Goal: Task Accomplishment & Management: Complete application form

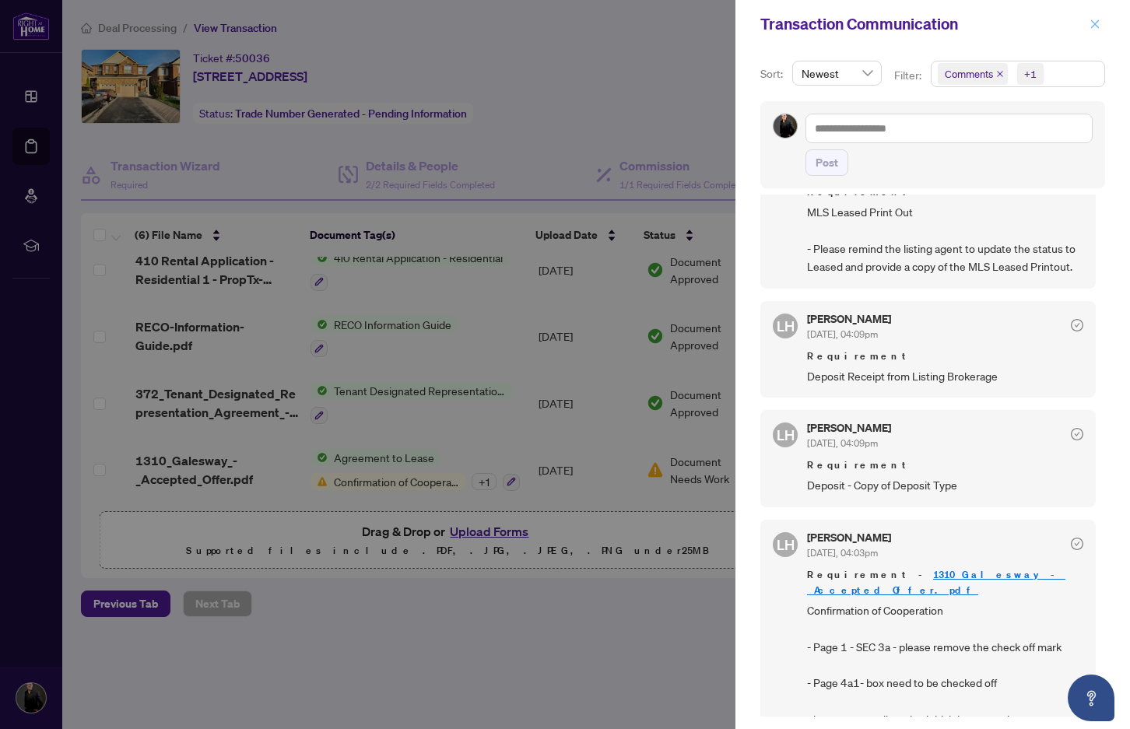
drag, startPoint x: 1094, startPoint y: 21, endPoint x: 1085, endPoint y: 29, distance: 11.6
click at [1094, 21] on icon "close" at bounding box center [1094, 24] width 11 height 11
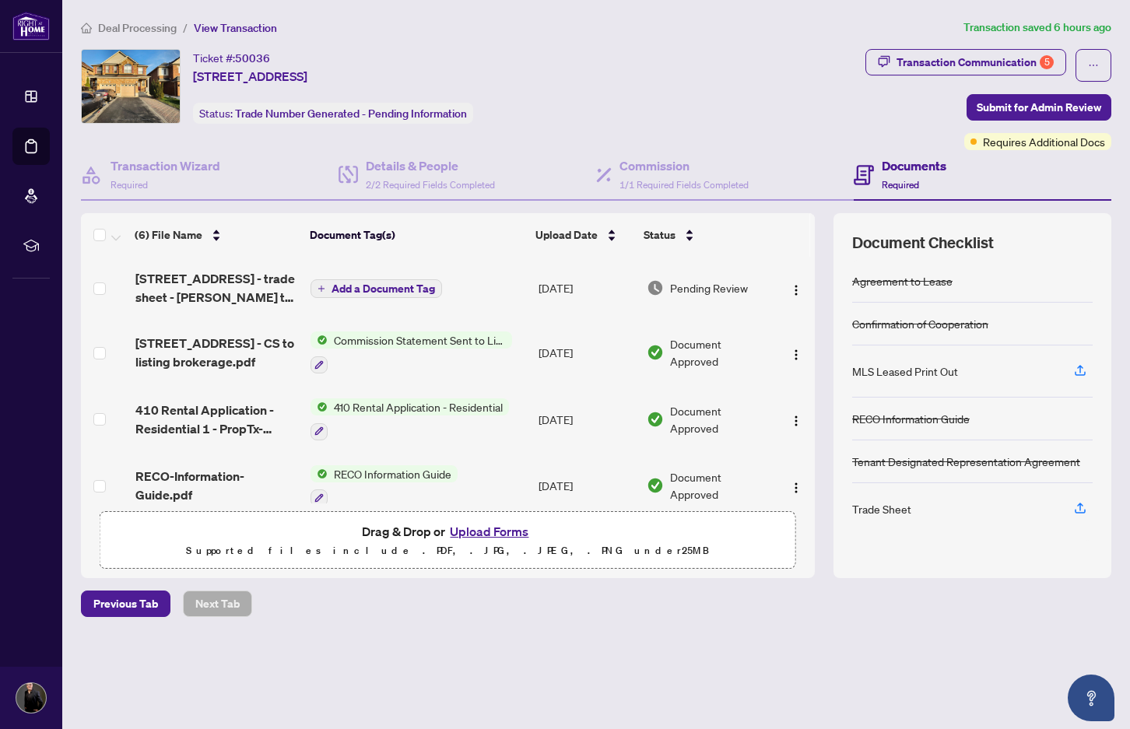
click at [321, 289] on icon "plus" at bounding box center [321, 289] width 8 height 8
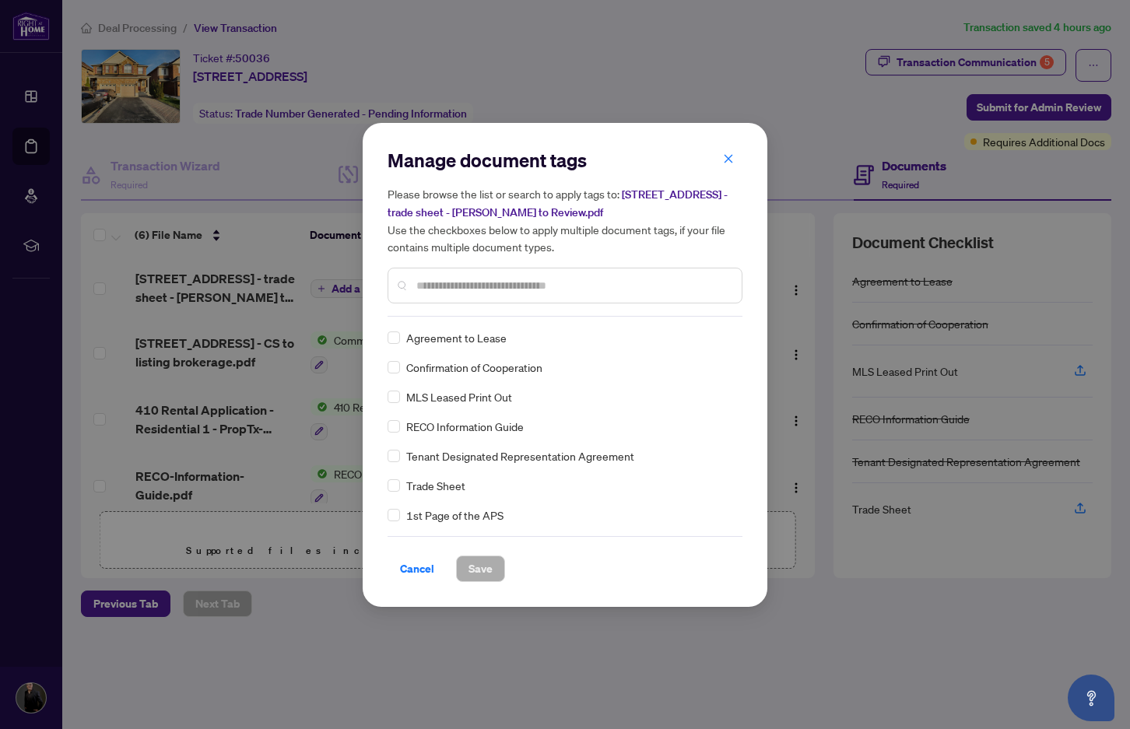
click at [416, 534] on div "Manage document tags Please browse the list or search to apply tags to: [STREET…" at bounding box center [564, 365] width 355 height 434
click at [415, 572] on span "Cancel" at bounding box center [417, 568] width 34 height 25
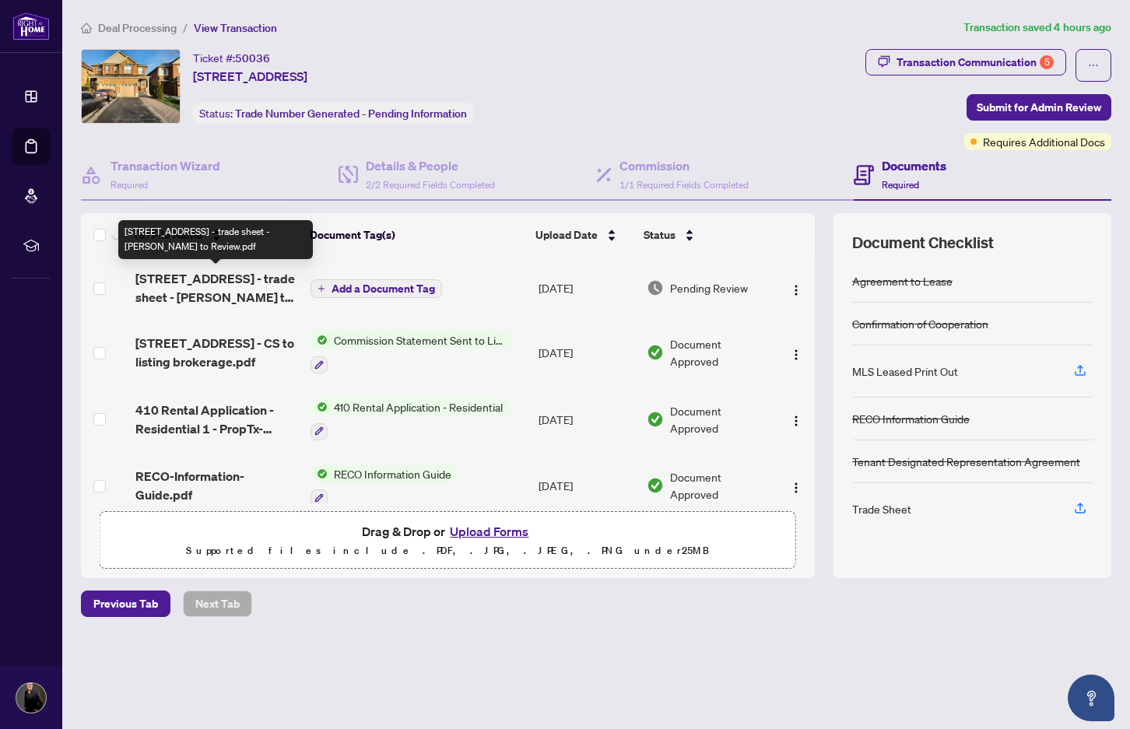
click at [199, 289] on span "[STREET_ADDRESS] - trade sheet - [PERSON_NAME] to Review.pdf" at bounding box center [216, 287] width 163 height 37
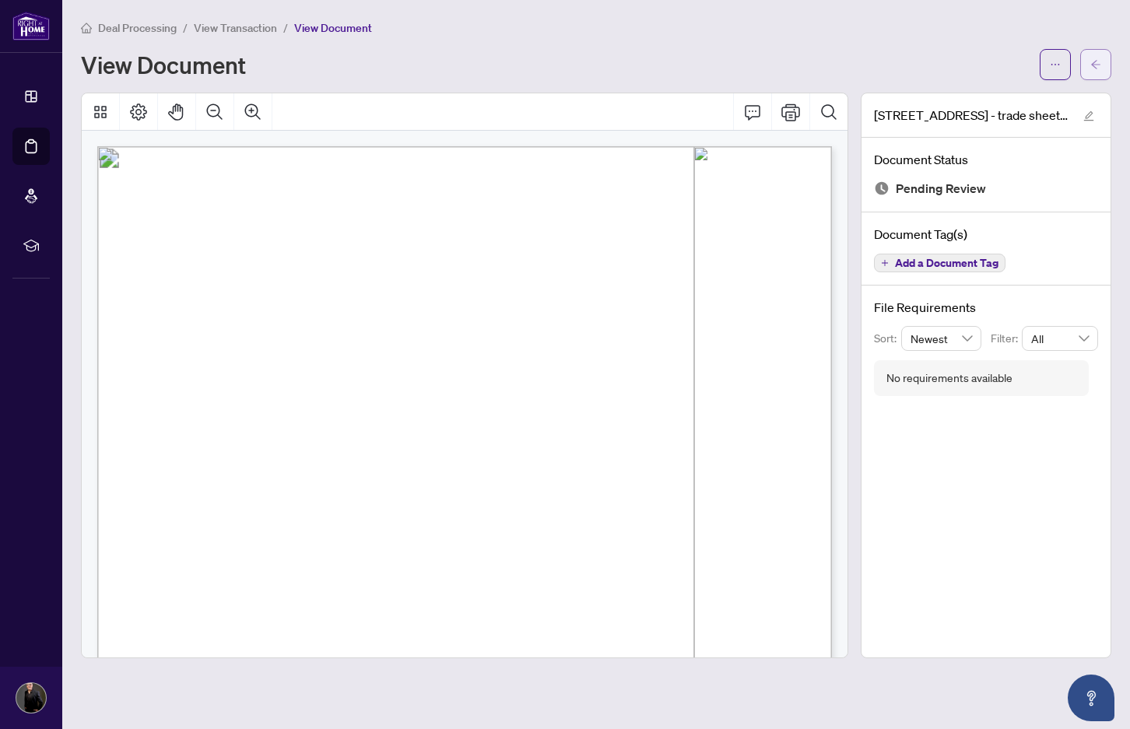
click at [1098, 65] on icon "arrow-left" at bounding box center [1095, 64] width 11 height 11
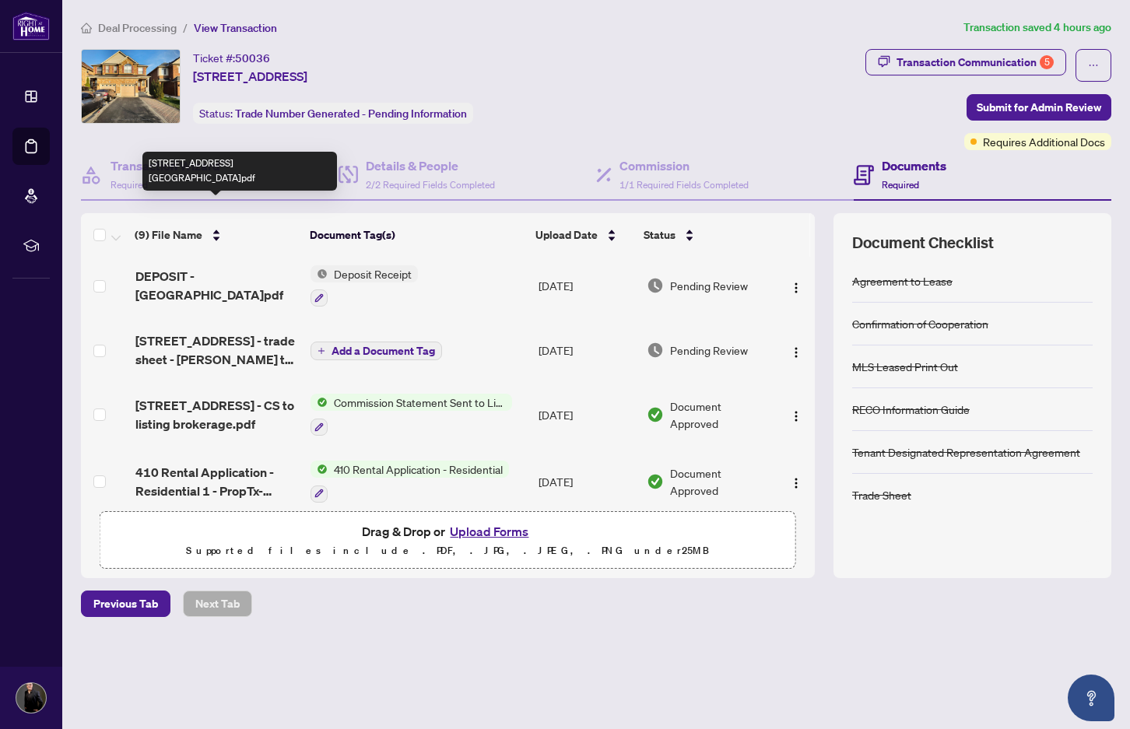
scroll to position [137, 0]
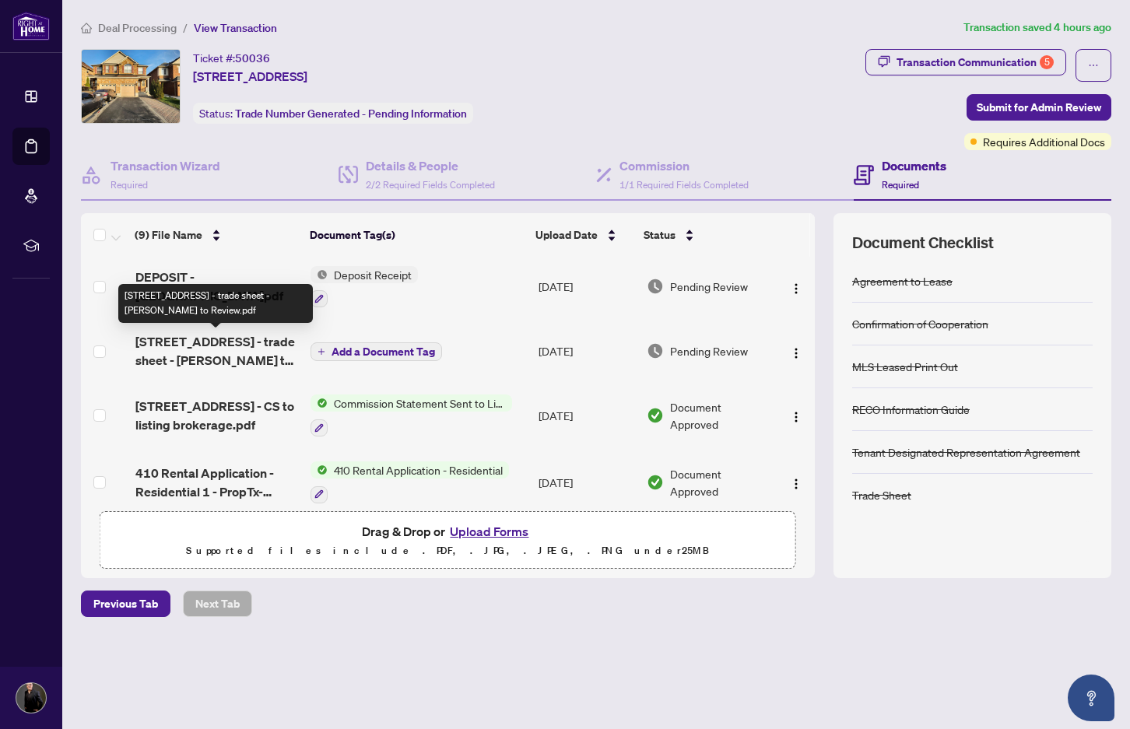
click at [199, 358] on span "[STREET_ADDRESS] - trade sheet - [PERSON_NAME] to Review.pdf" at bounding box center [216, 350] width 163 height 37
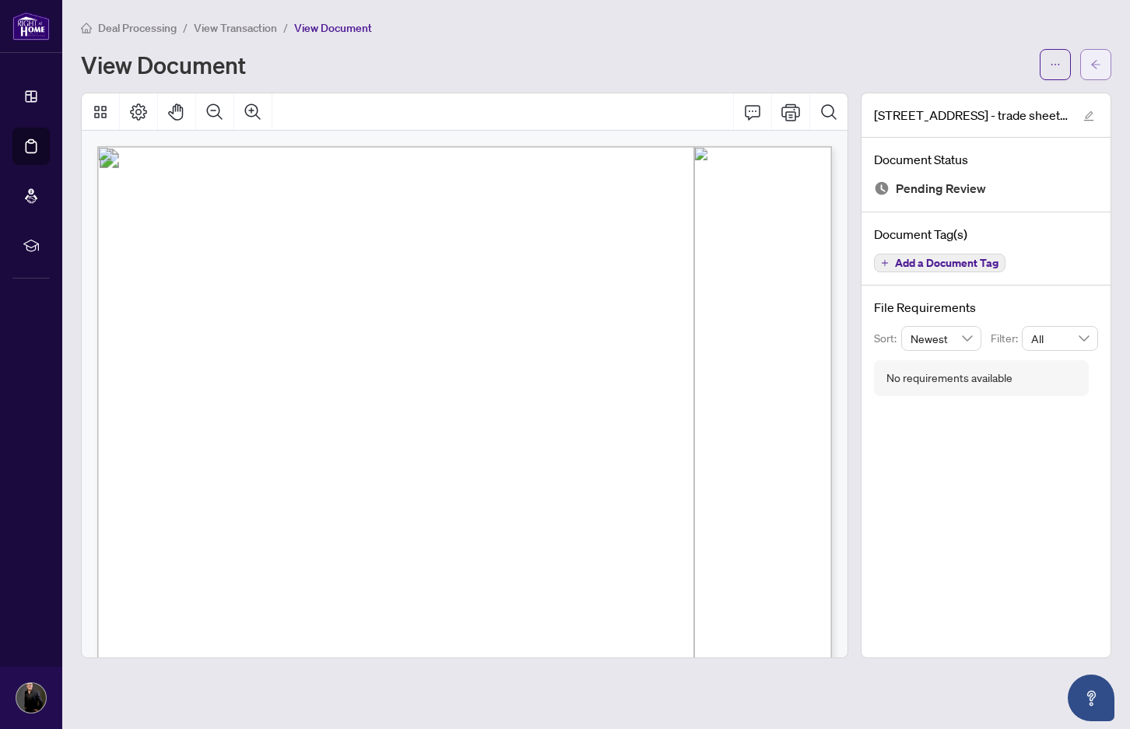
click at [1102, 57] on button "button" at bounding box center [1095, 64] width 31 height 31
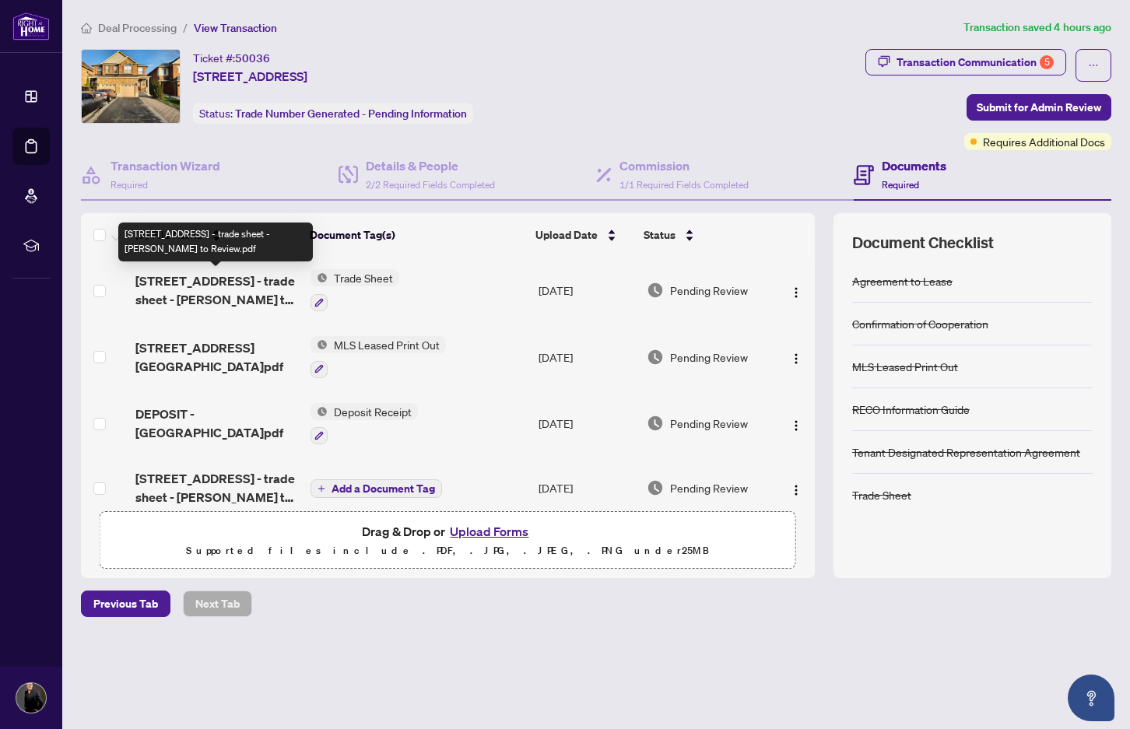
click at [218, 292] on span "[STREET_ADDRESS] - trade sheet - [PERSON_NAME] to Review.pdf" at bounding box center [216, 290] width 163 height 37
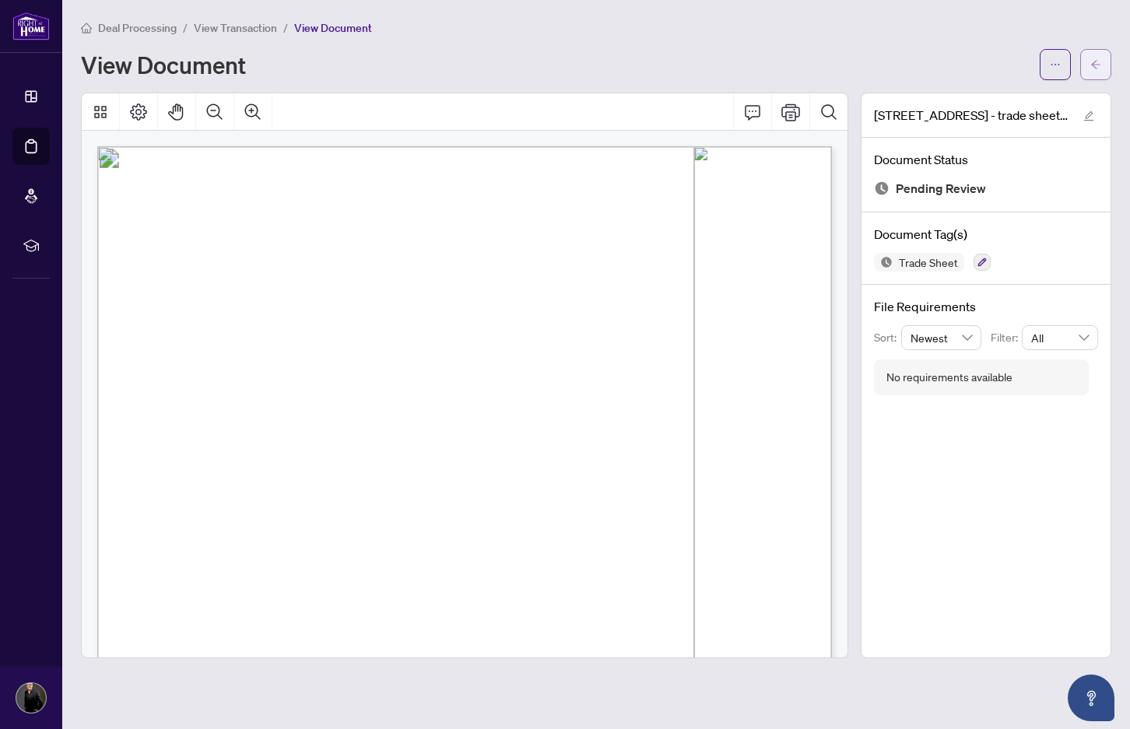
click at [1096, 65] on icon "arrow-left" at bounding box center [1095, 64] width 11 height 11
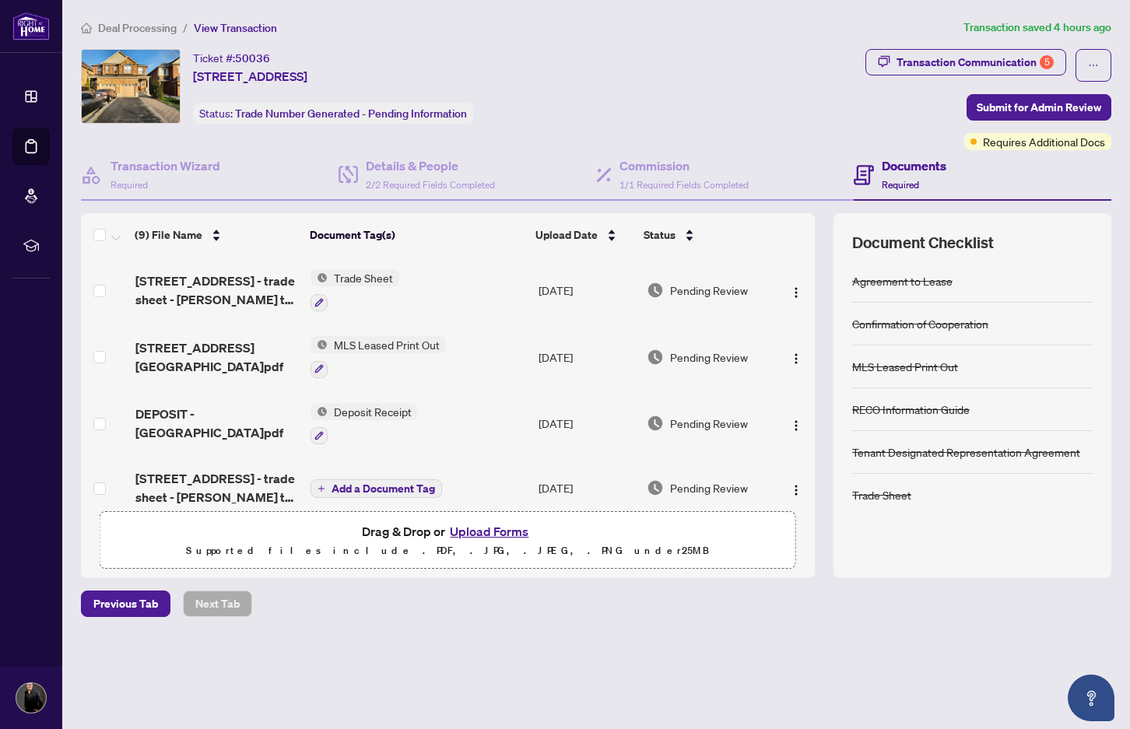
click at [492, 533] on button "Upload Forms" at bounding box center [489, 531] width 88 height 20
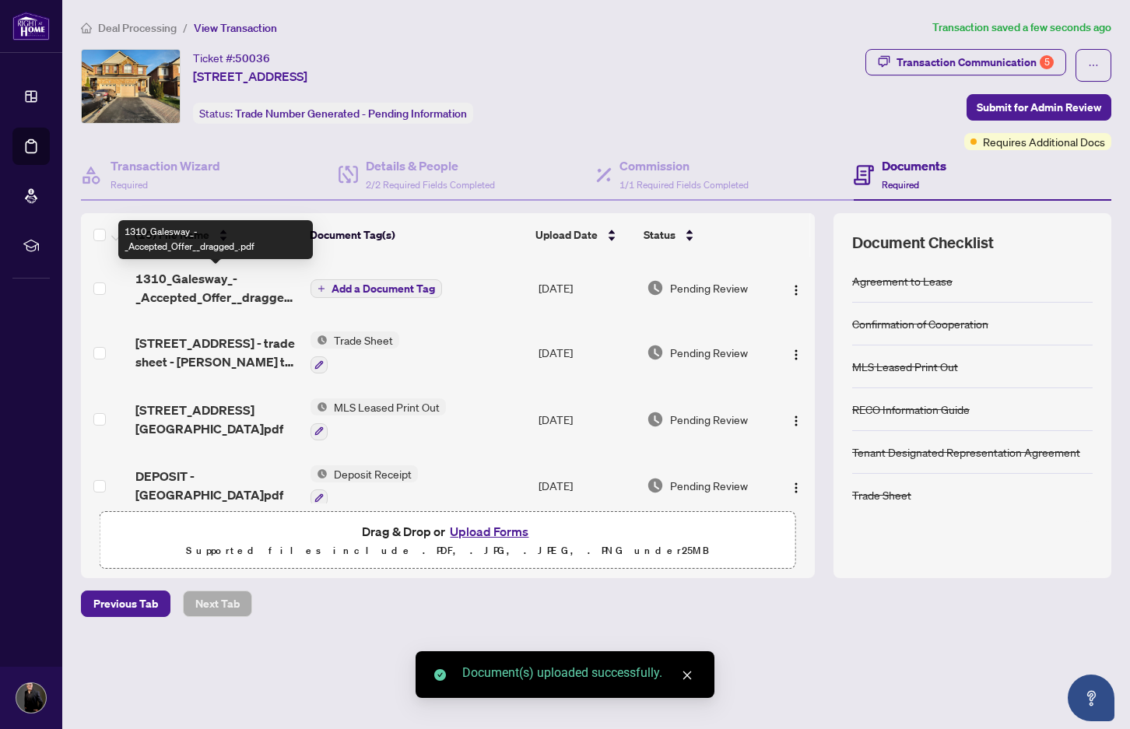
click at [208, 284] on span "1310_Galesway_-_Accepted_Offer__dragged_.pdf" at bounding box center [216, 287] width 163 height 37
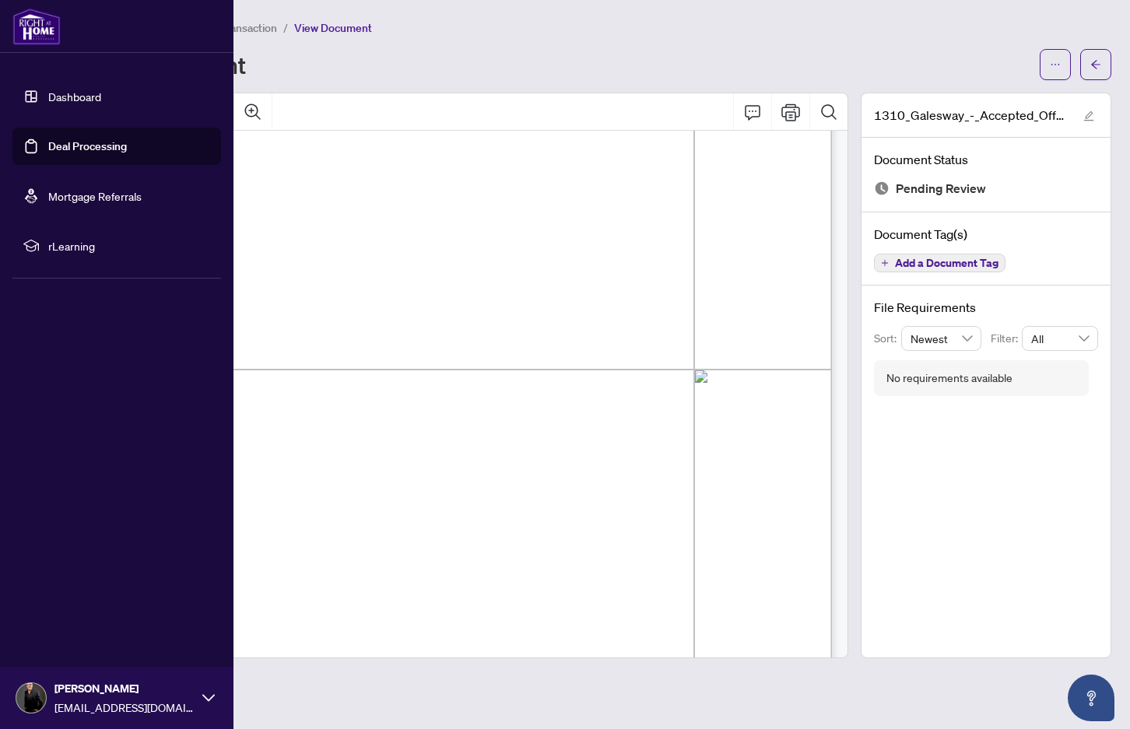
scroll to position [375, 0]
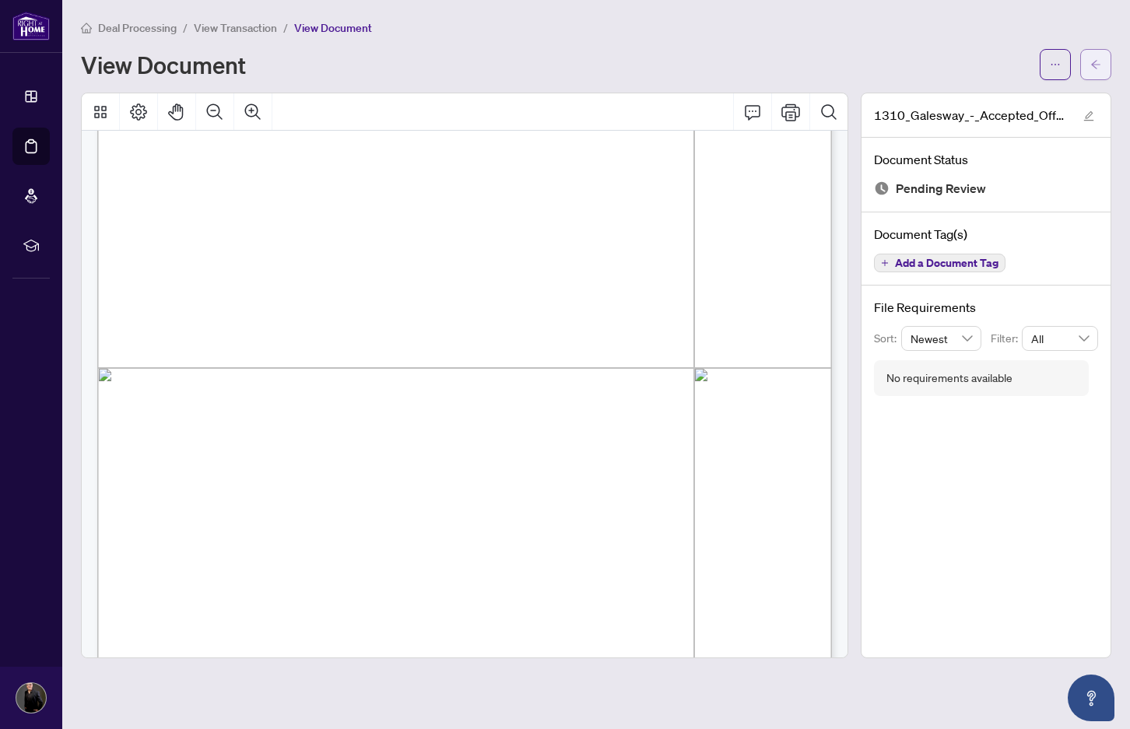
click at [1100, 58] on span "button" at bounding box center [1095, 64] width 11 height 25
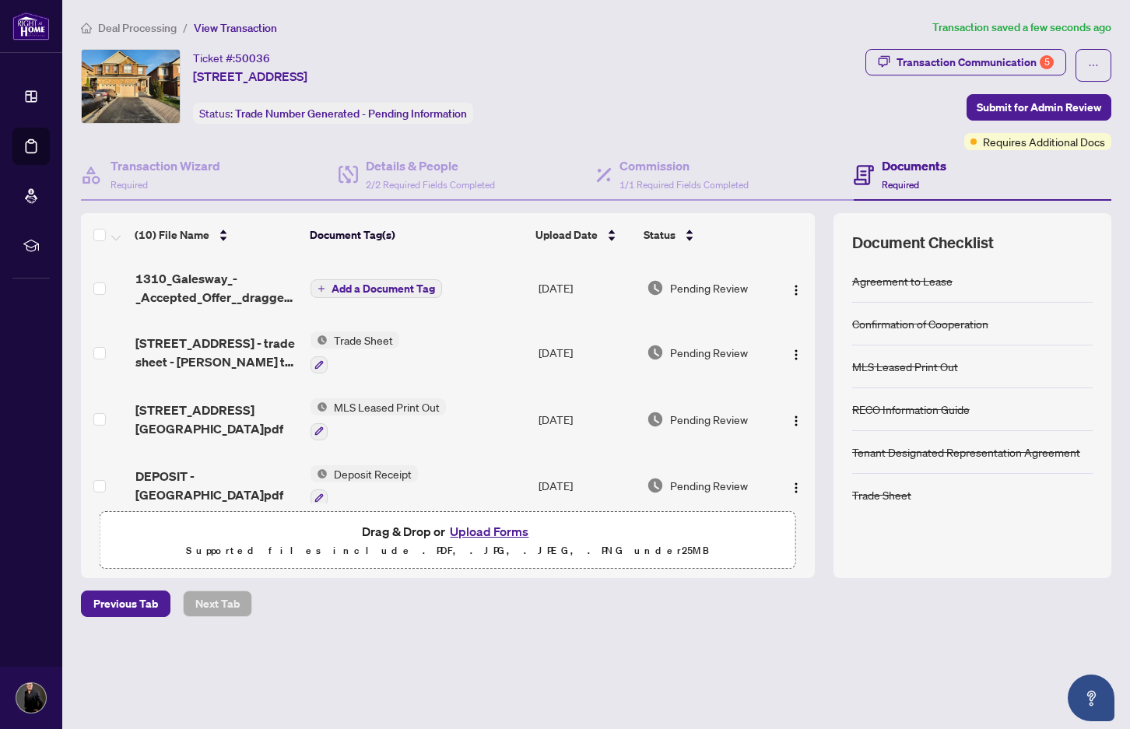
click at [507, 529] on button "Upload Forms" at bounding box center [489, 531] width 88 height 20
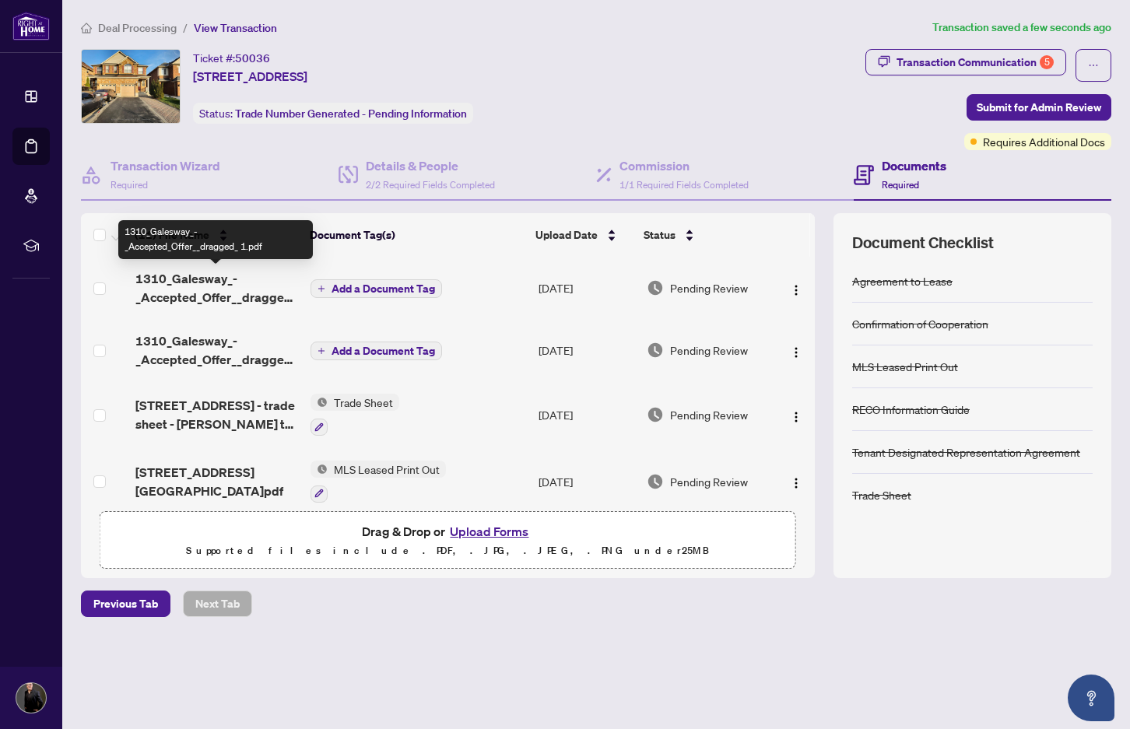
click at [199, 293] on span "1310_Galesway_-_Accepted_Offer__dragged_ 1.pdf" at bounding box center [216, 287] width 163 height 37
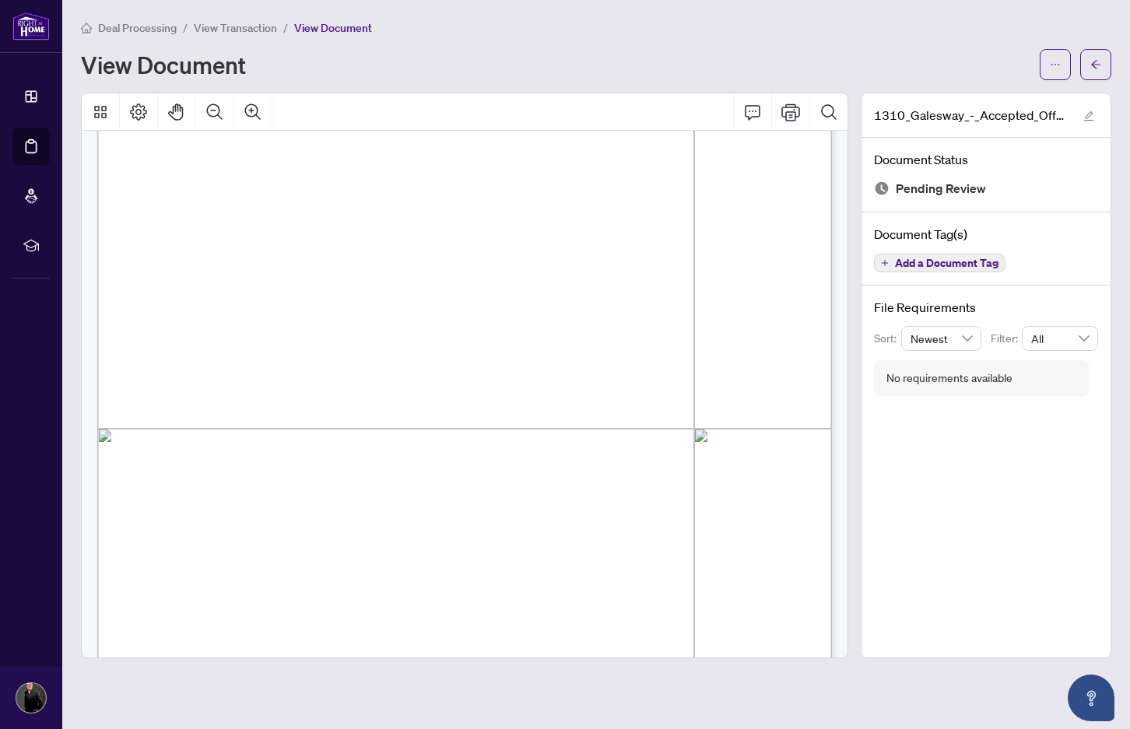
scroll to position [318, 0]
click at [1098, 64] on icon "arrow-left" at bounding box center [1095, 64] width 11 height 11
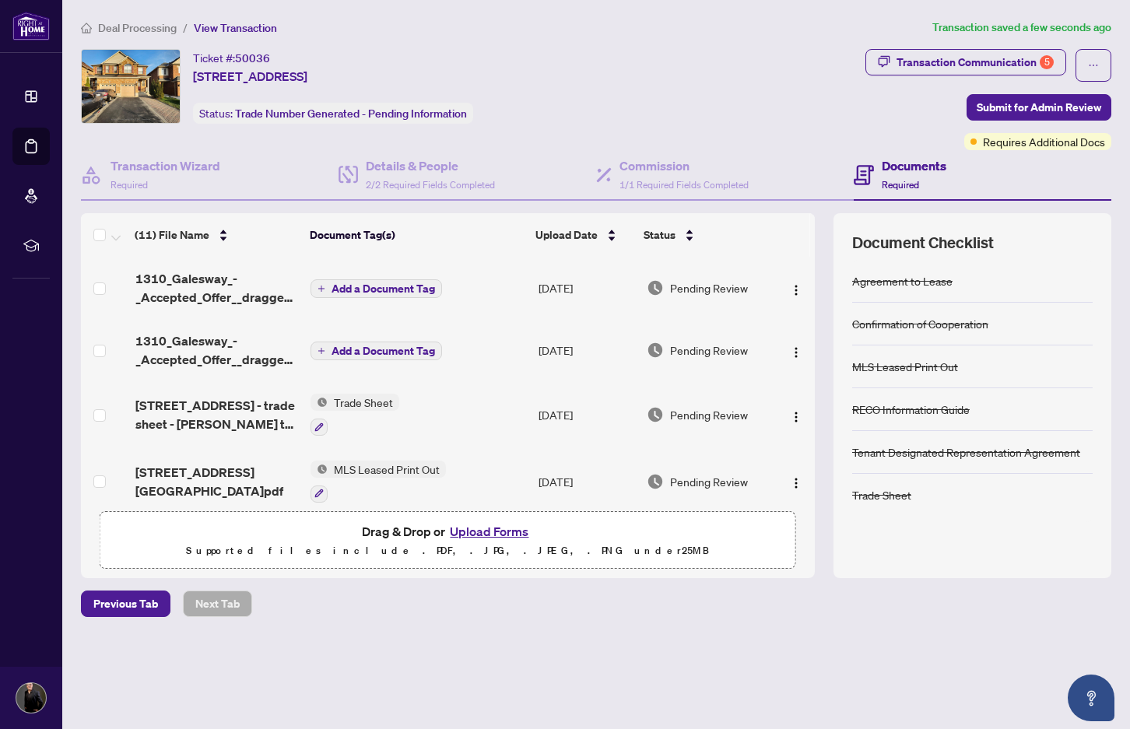
click at [324, 291] on icon "plus" at bounding box center [321, 289] width 8 height 8
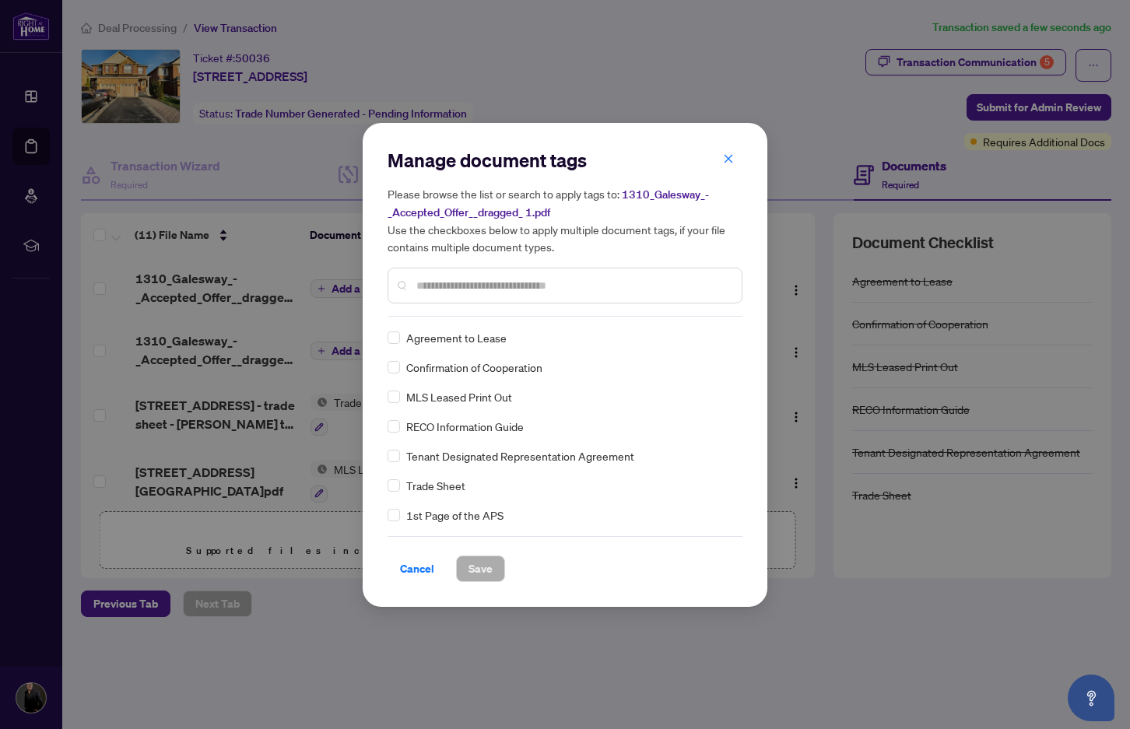
click at [442, 314] on div "Manage document tags Please browse the list or search to apply tags to: 1310_Ga…" at bounding box center [564, 232] width 355 height 169
drag, startPoint x: 438, startPoint y: 292, endPoint x: 446, endPoint y: 286, distance: 10.0
click at [439, 291] on input "text" at bounding box center [572, 285] width 313 height 17
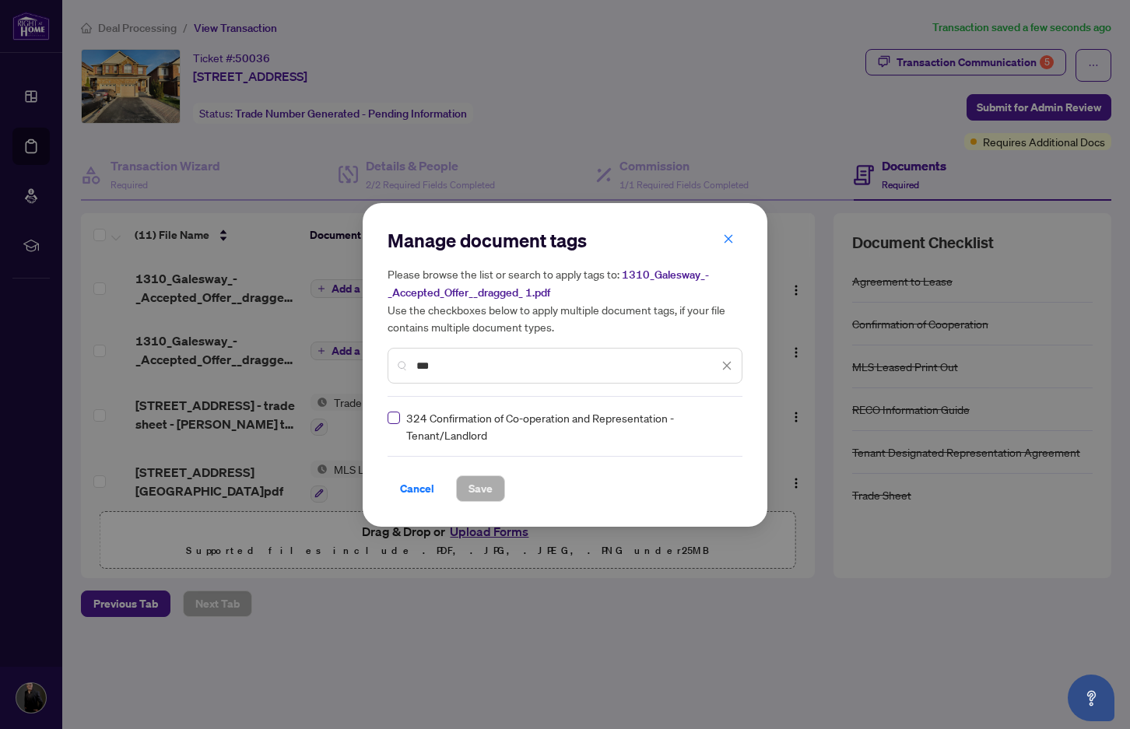
type input "***"
click at [398, 421] on span at bounding box center [393, 418] width 12 height 12
click at [499, 488] on button "Save" at bounding box center [480, 488] width 49 height 26
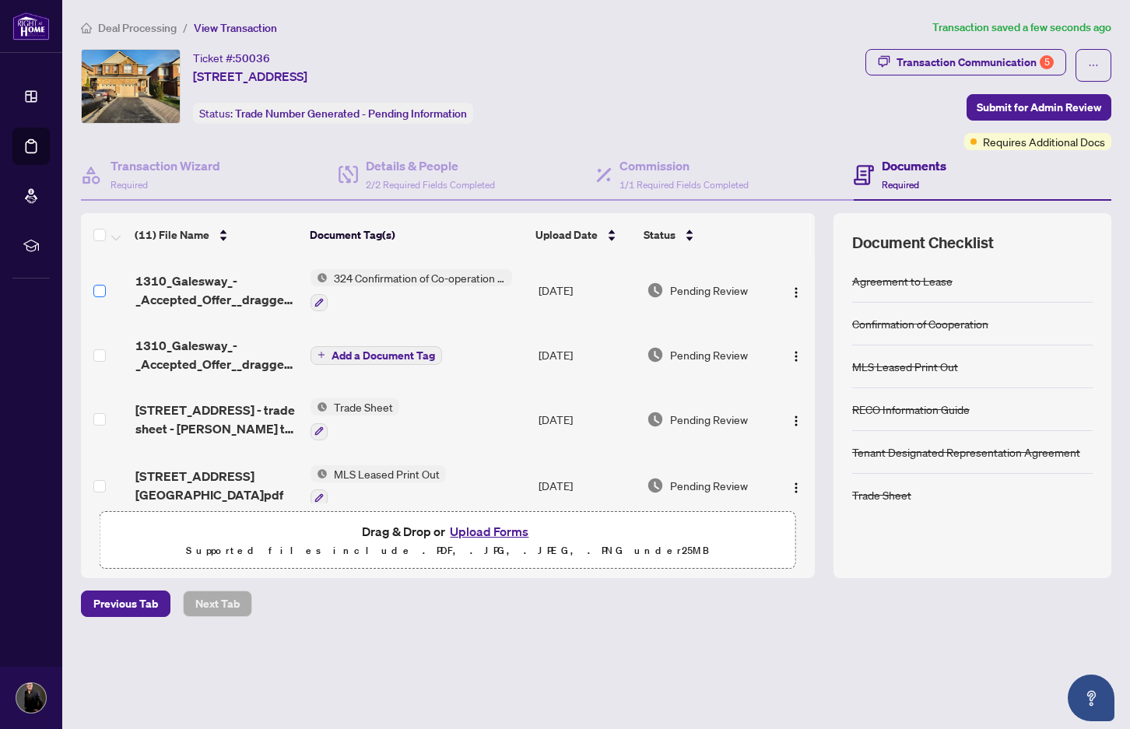
click at [103, 289] on span at bounding box center [99, 291] width 12 height 12
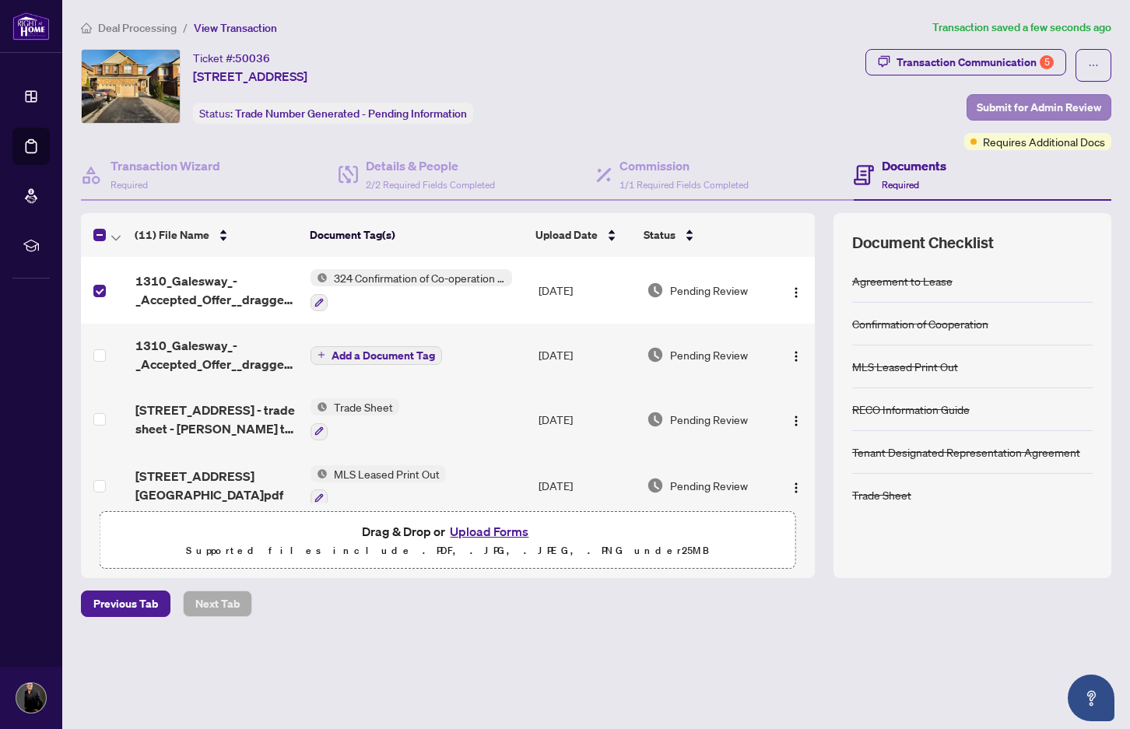
click at [1072, 110] on span "Submit for Admin Review" at bounding box center [1039, 107] width 124 height 25
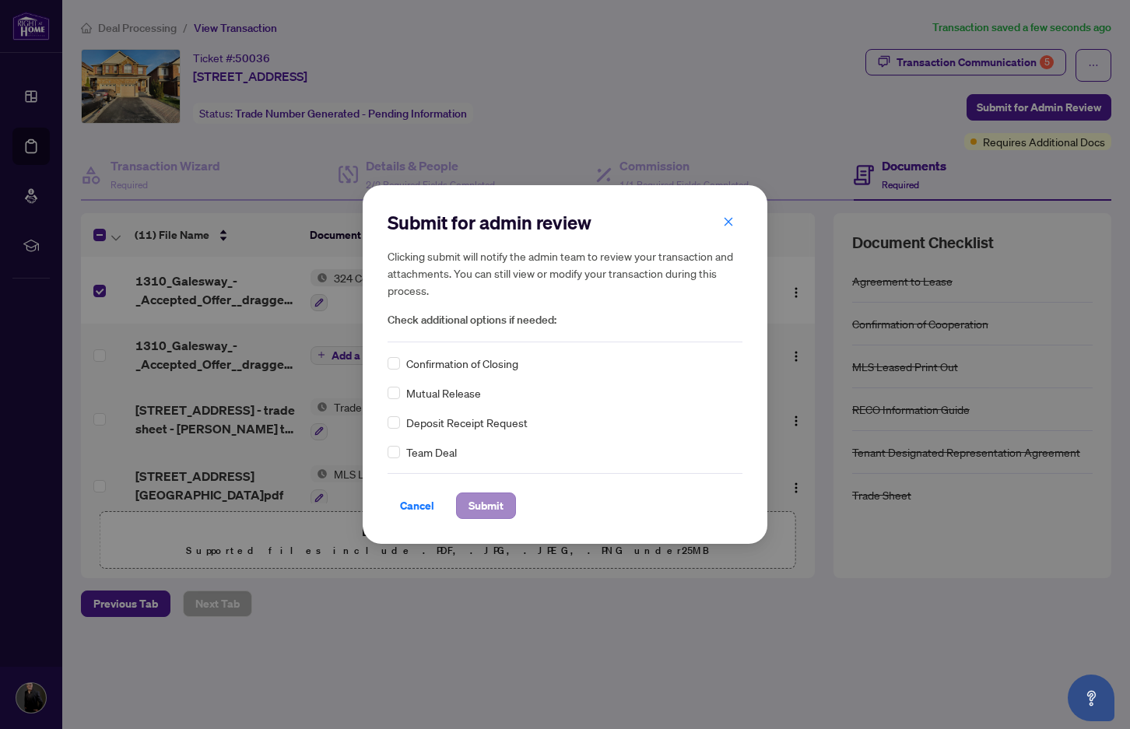
click at [494, 505] on span "Submit" at bounding box center [485, 505] width 35 height 25
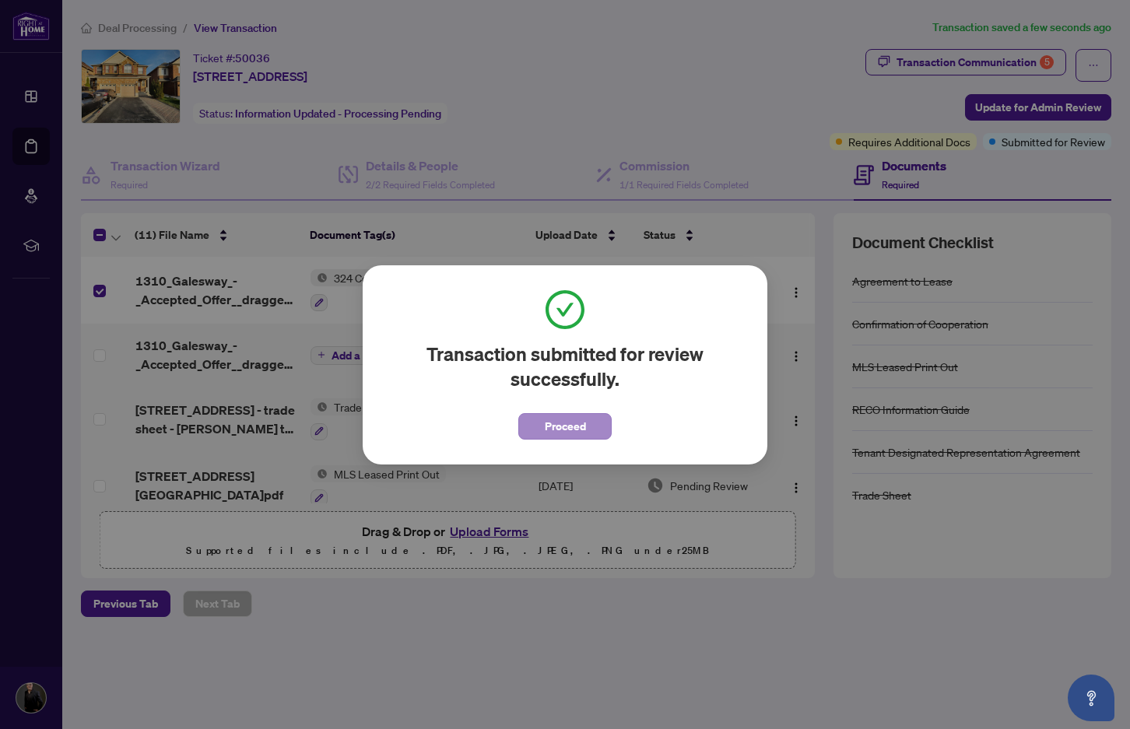
click at [555, 422] on span "Proceed" at bounding box center [565, 426] width 41 height 25
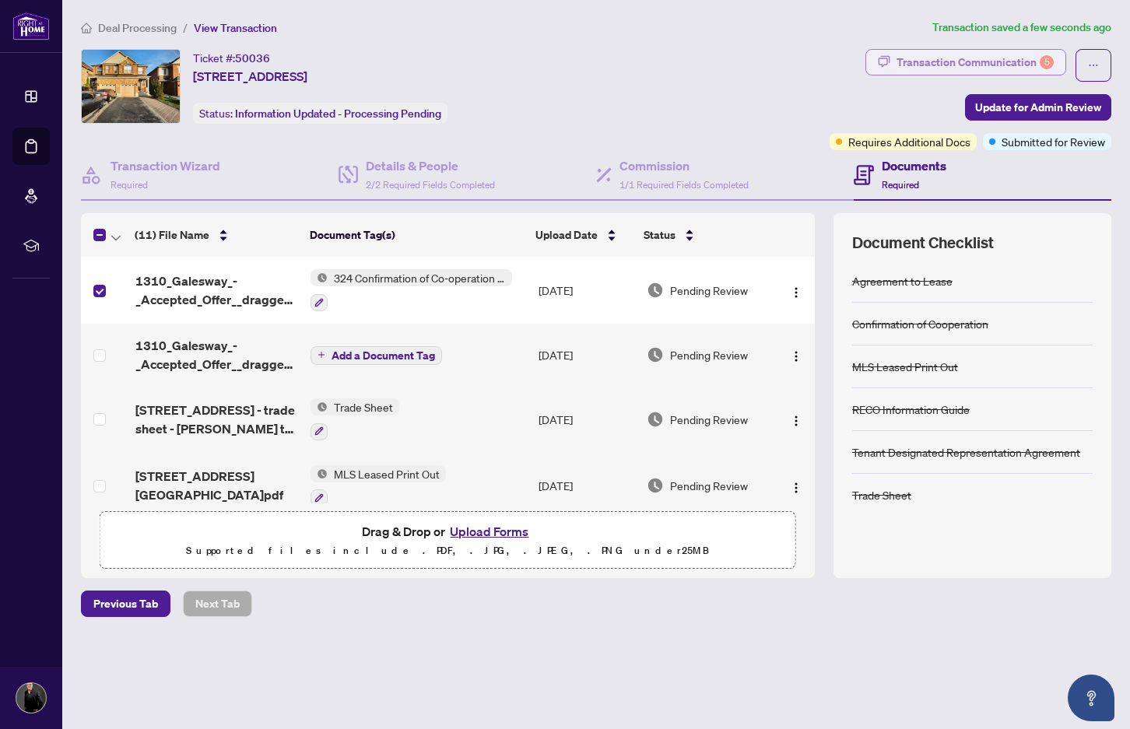
click at [997, 65] on div "Transaction Communication 5" at bounding box center [974, 62] width 157 height 25
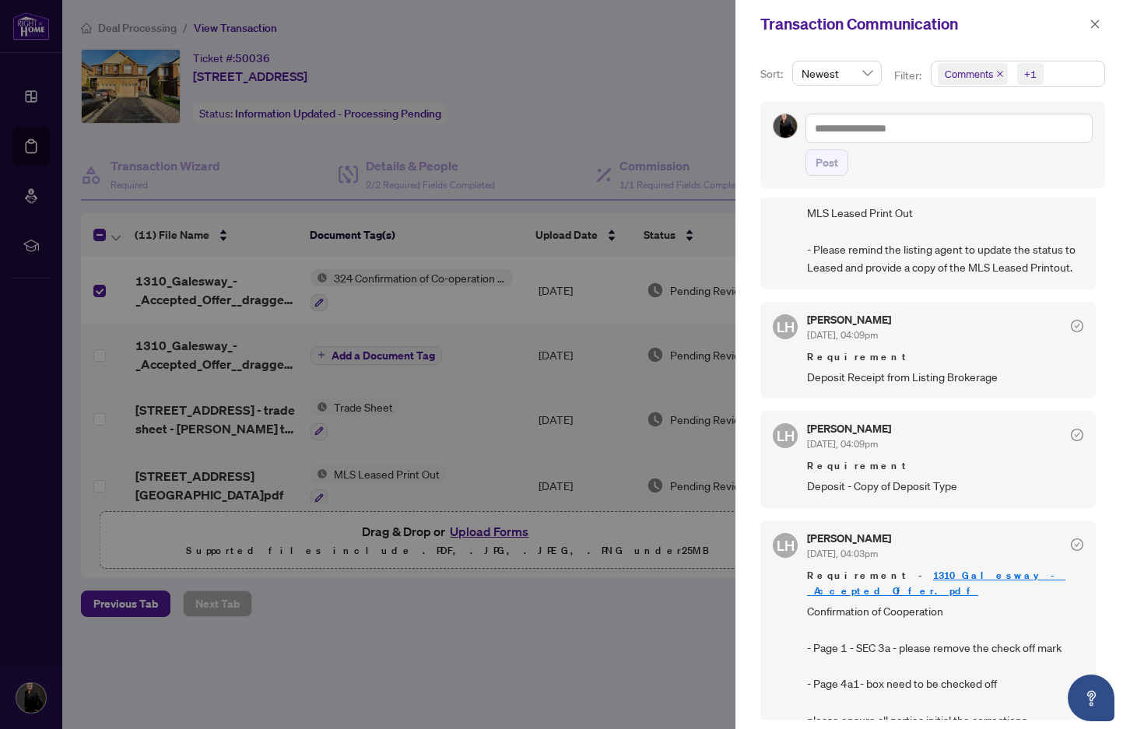
scroll to position [414, 0]
drag, startPoint x: 1097, startPoint y: 23, endPoint x: 1067, endPoint y: 44, distance: 37.4
click at [1096, 23] on icon "close" at bounding box center [1094, 24] width 11 height 11
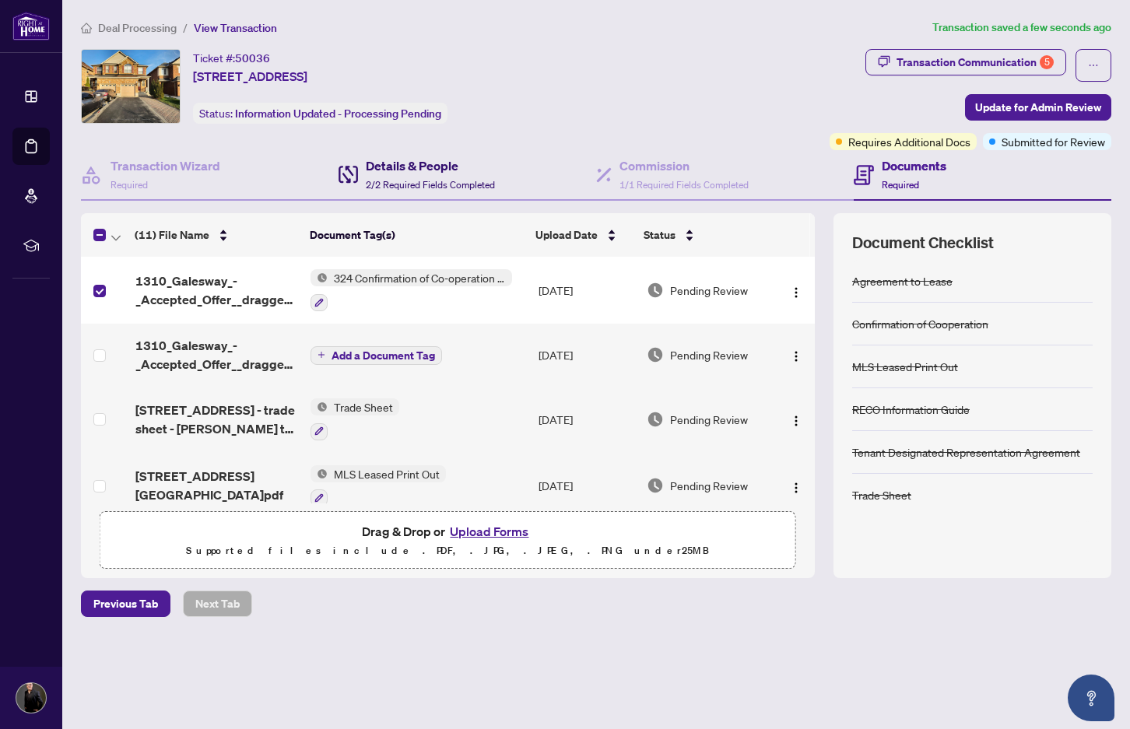
click at [412, 167] on h4 "Details & People" at bounding box center [430, 165] width 129 height 19
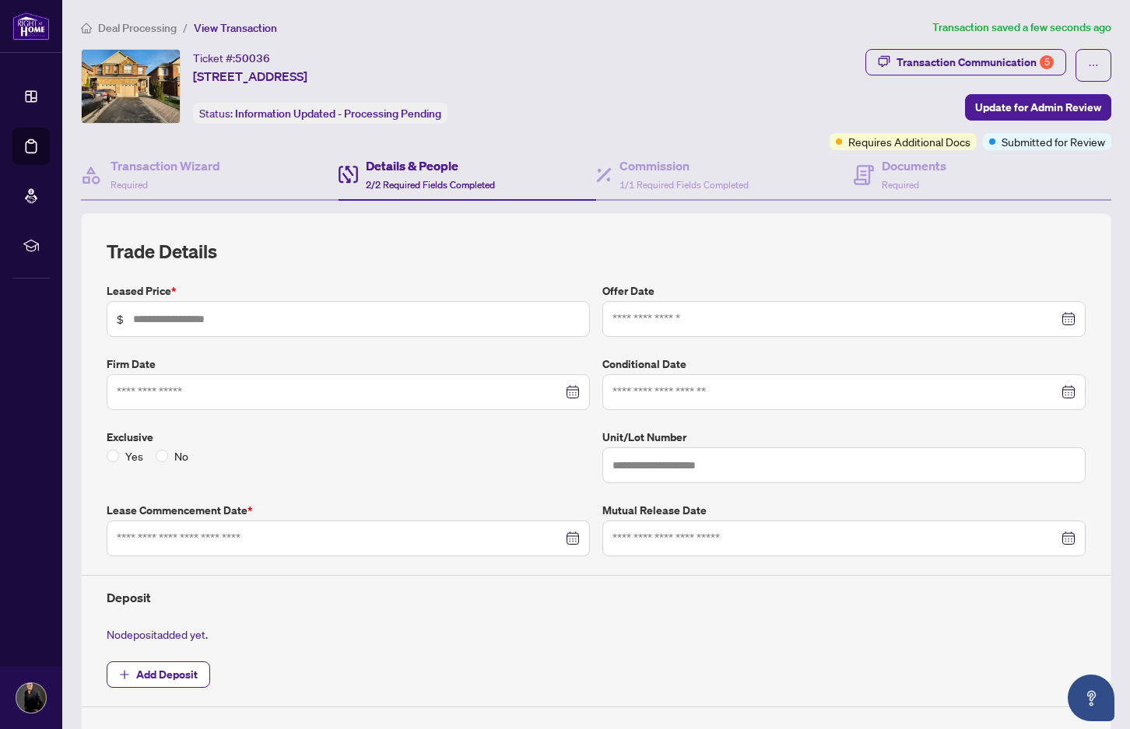
type input "*****"
type input "**********"
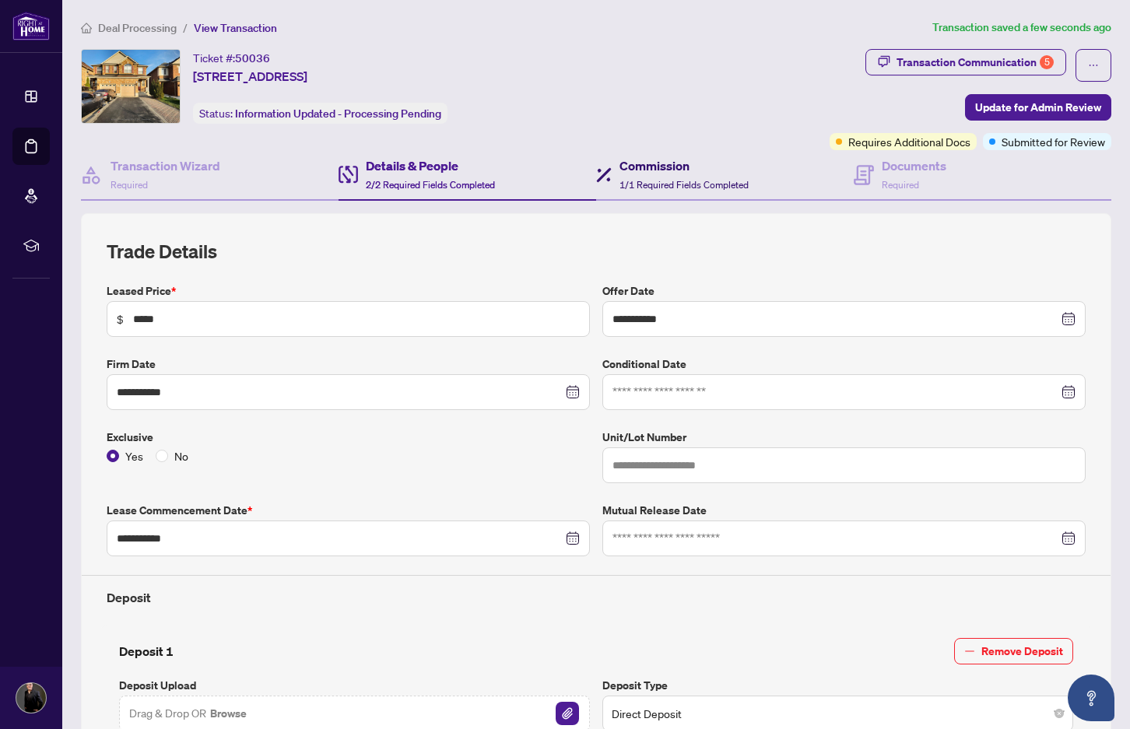
click at [661, 169] on h4 "Commission" at bounding box center [683, 165] width 129 height 19
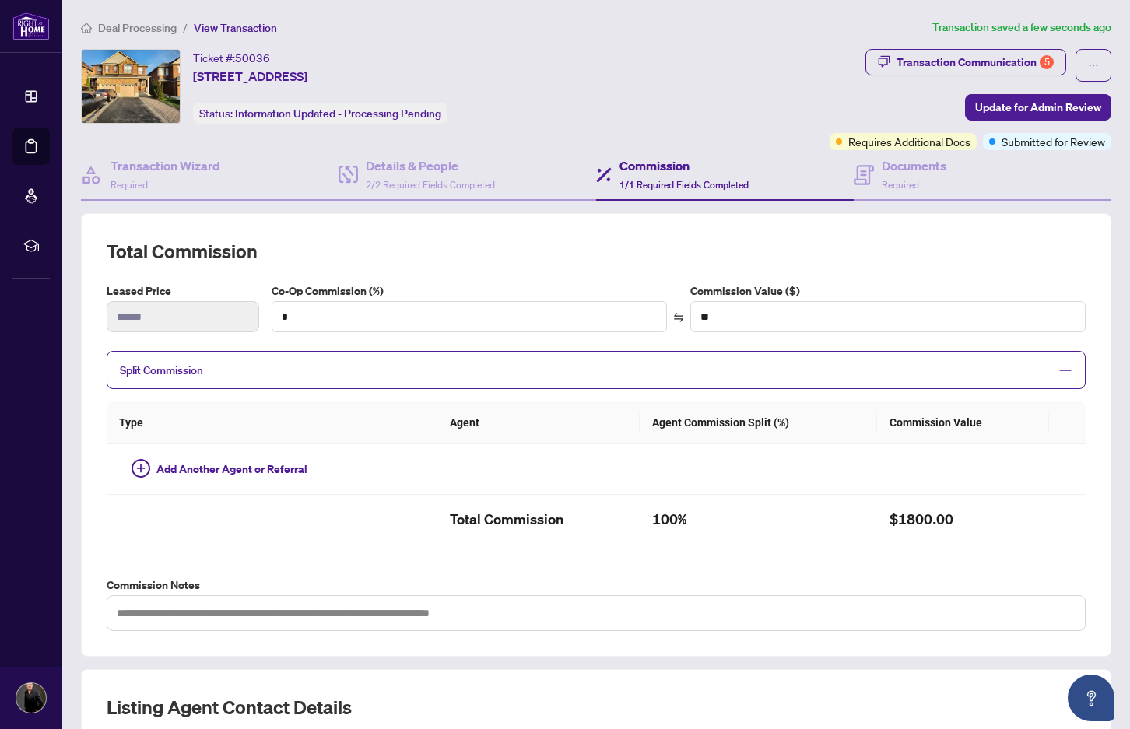
type textarea "**********"
type input "**"
type input "******"
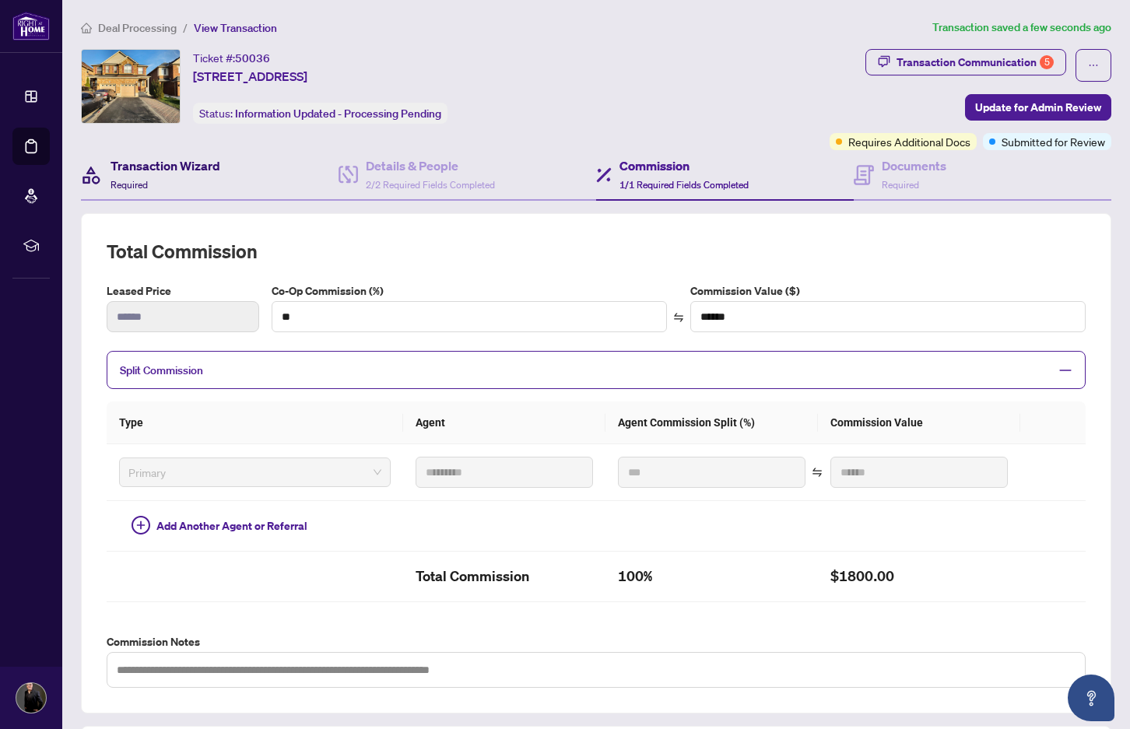
click at [192, 168] on h4 "Transaction Wizard" at bounding box center [165, 165] width 110 height 19
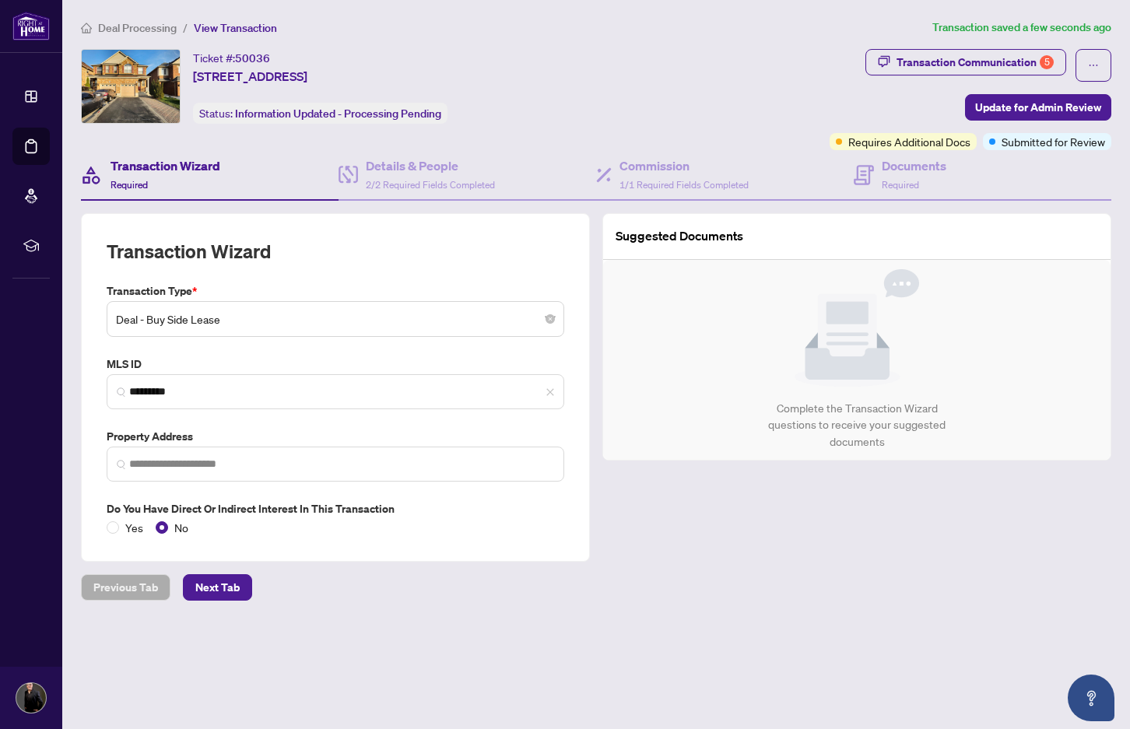
type input "**********"
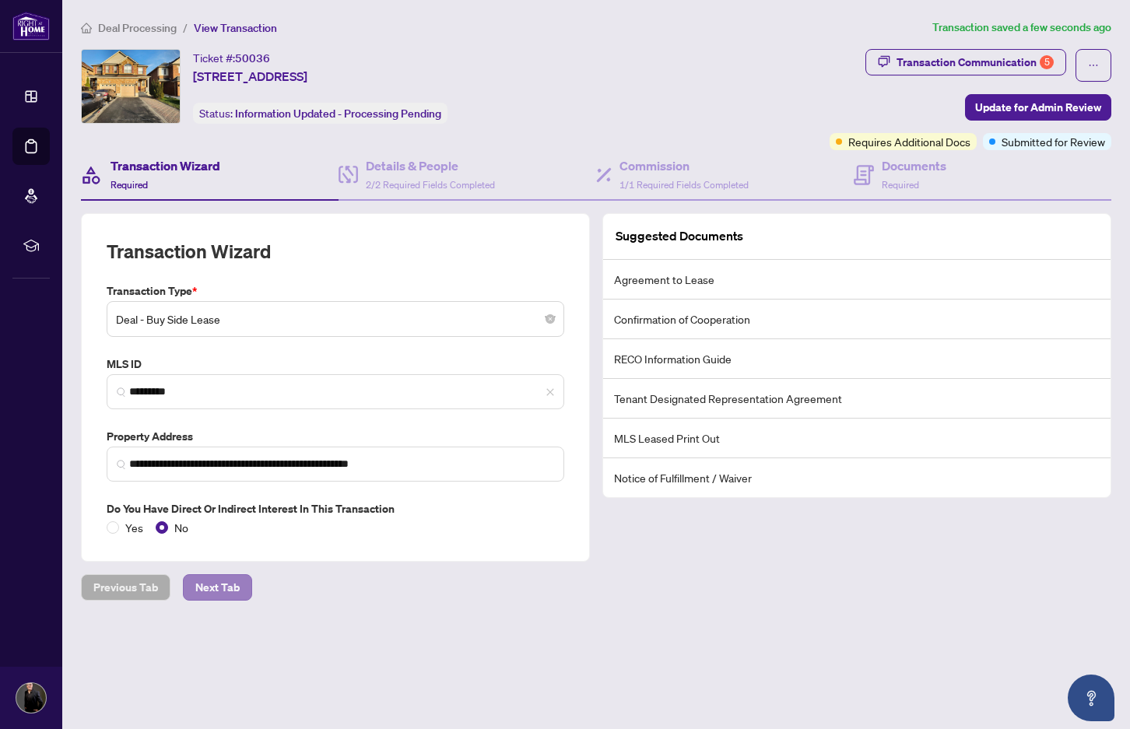
click at [222, 588] on span "Next Tab" at bounding box center [217, 587] width 44 height 25
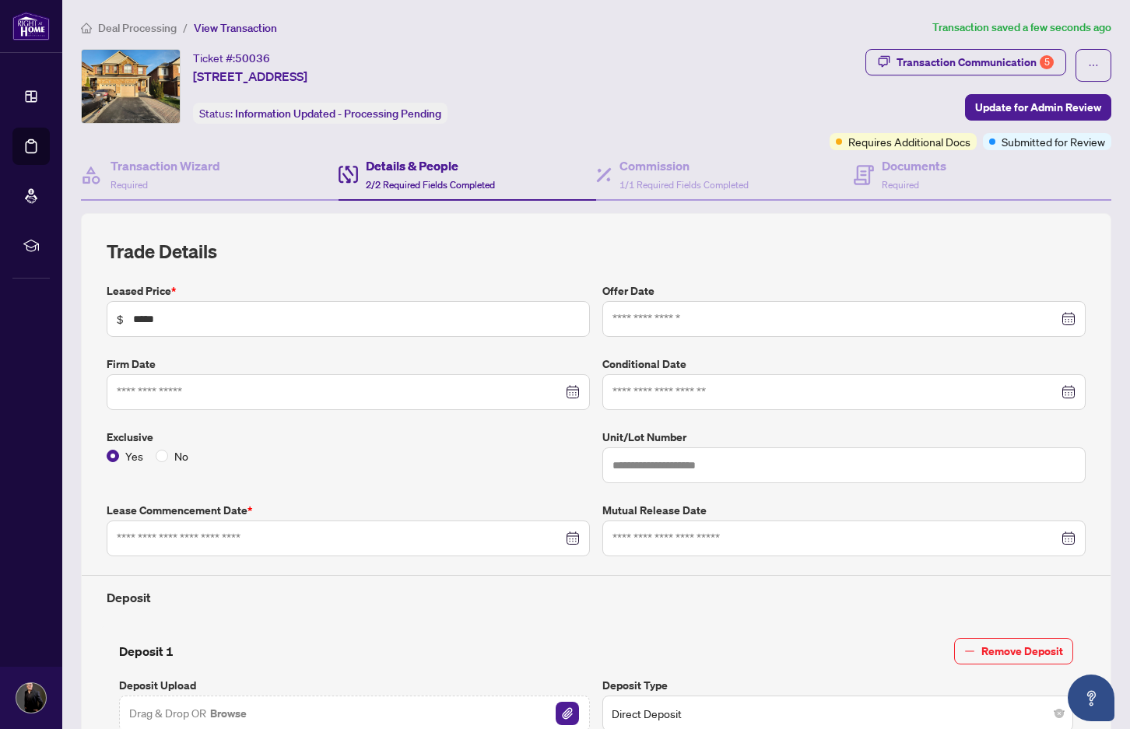
type input "**********"
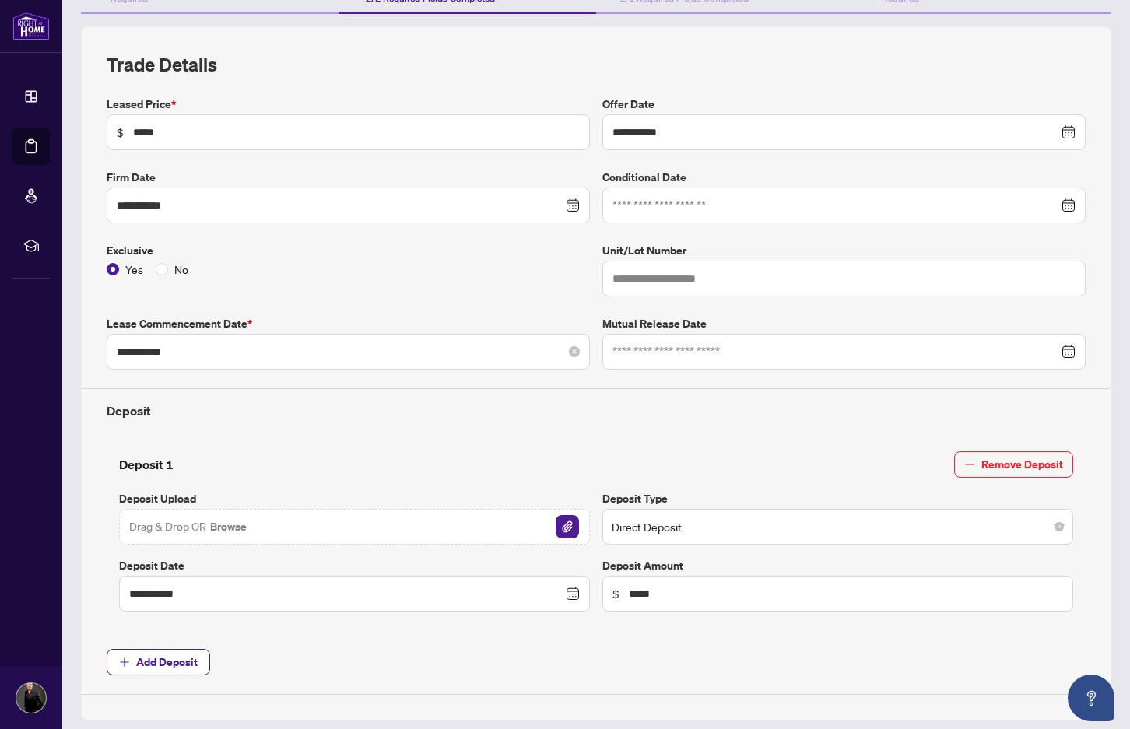
scroll to position [312, 0]
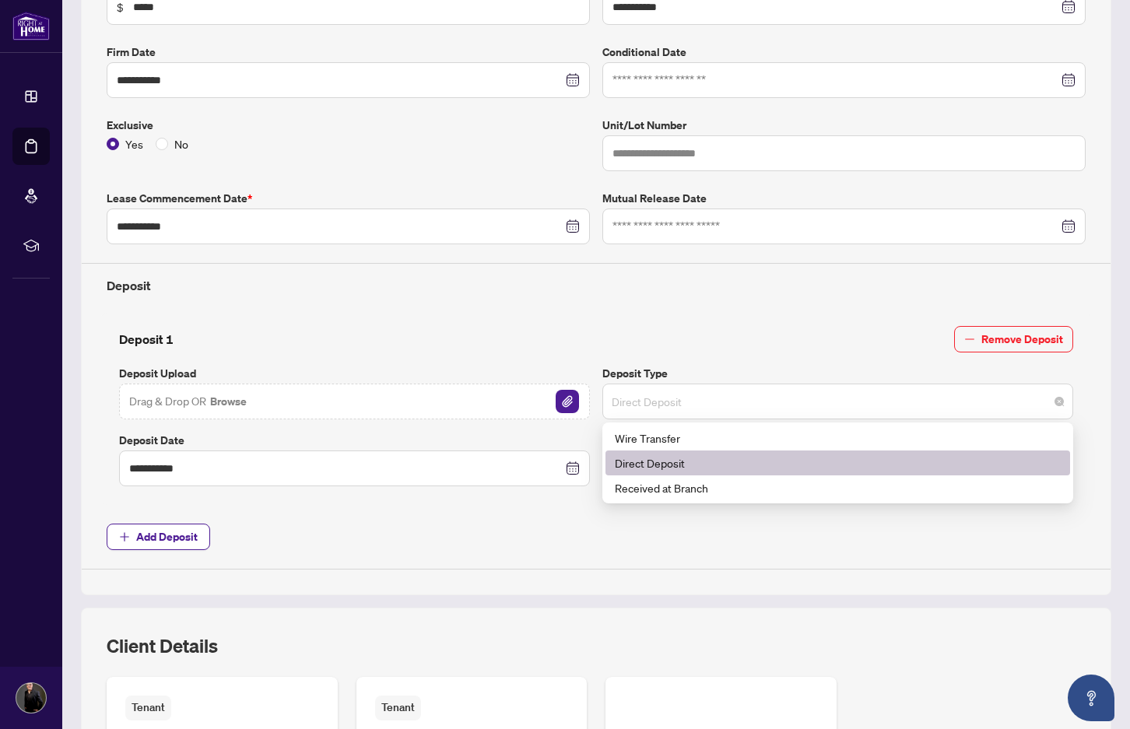
click at [689, 398] on span "Direct Deposit" at bounding box center [838, 402] width 452 height 30
click at [630, 464] on div "Direct Deposit" at bounding box center [838, 462] width 446 height 17
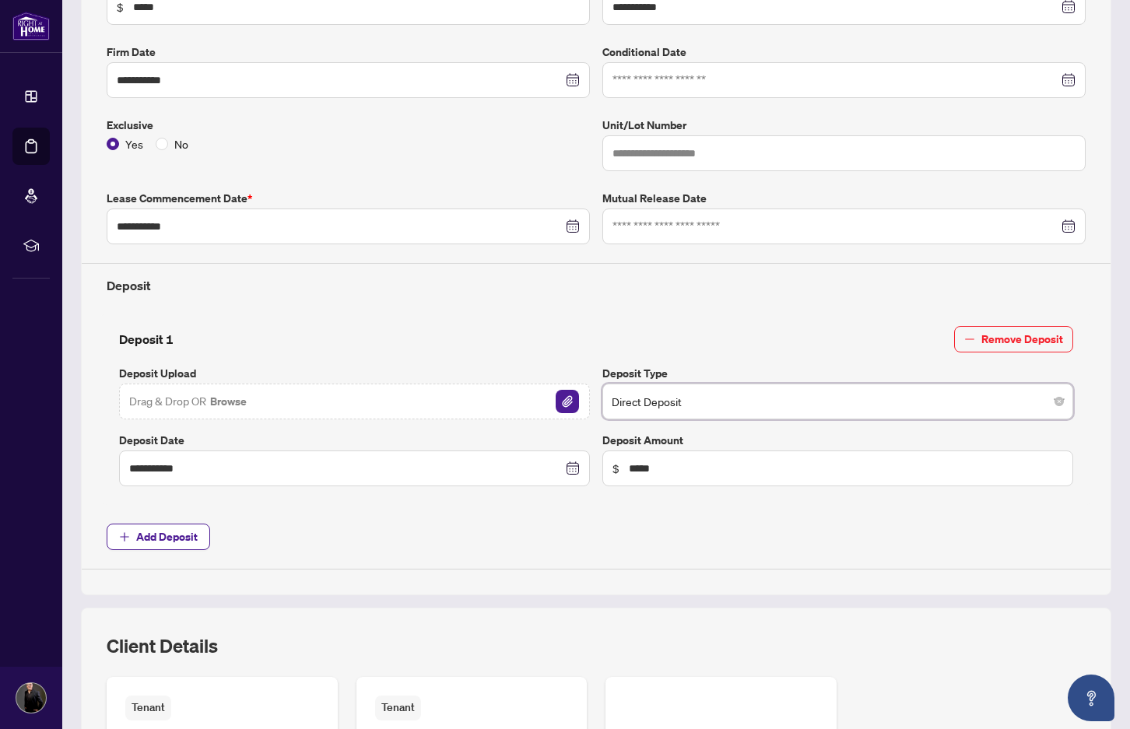
click at [696, 511] on div "**********" at bounding box center [595, 269] width 991 height 599
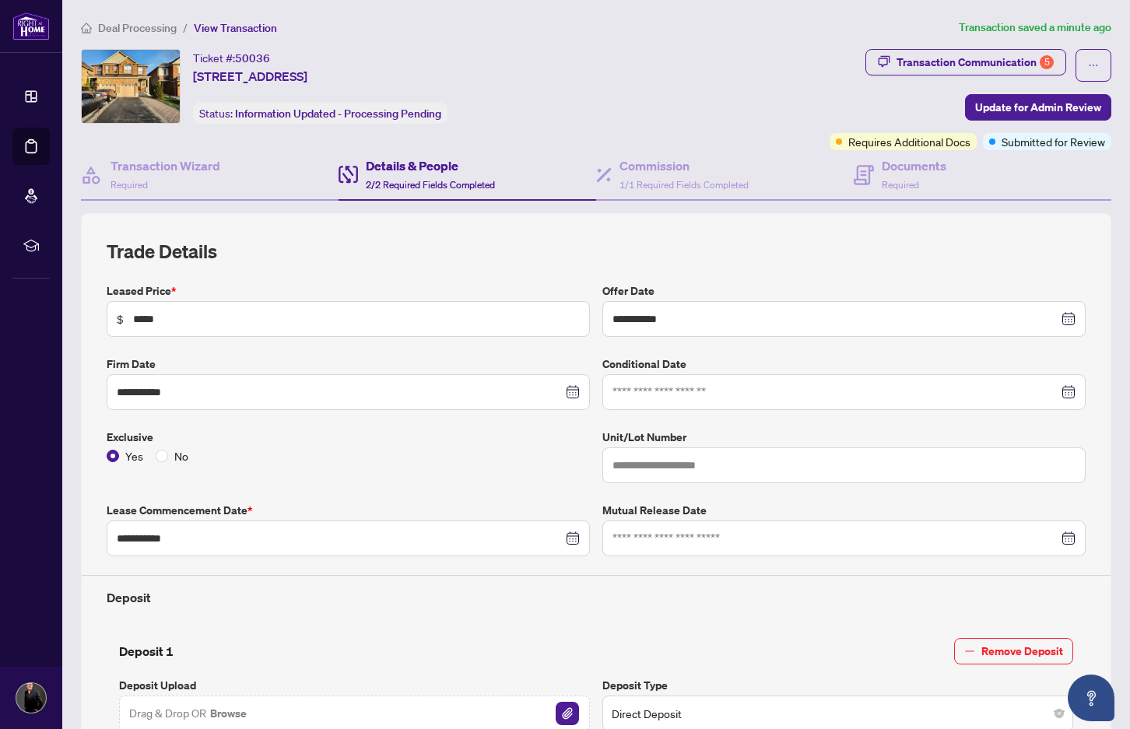
scroll to position [0, 0]
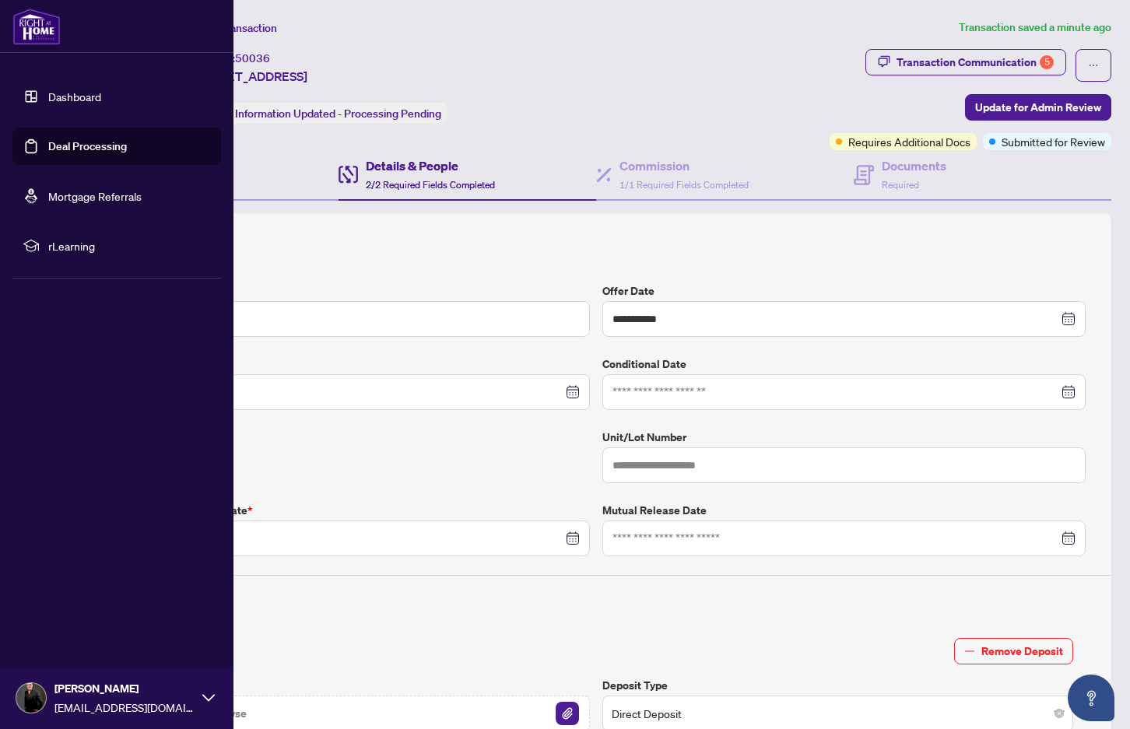
click at [48, 98] on link "Dashboard" at bounding box center [74, 96] width 53 height 14
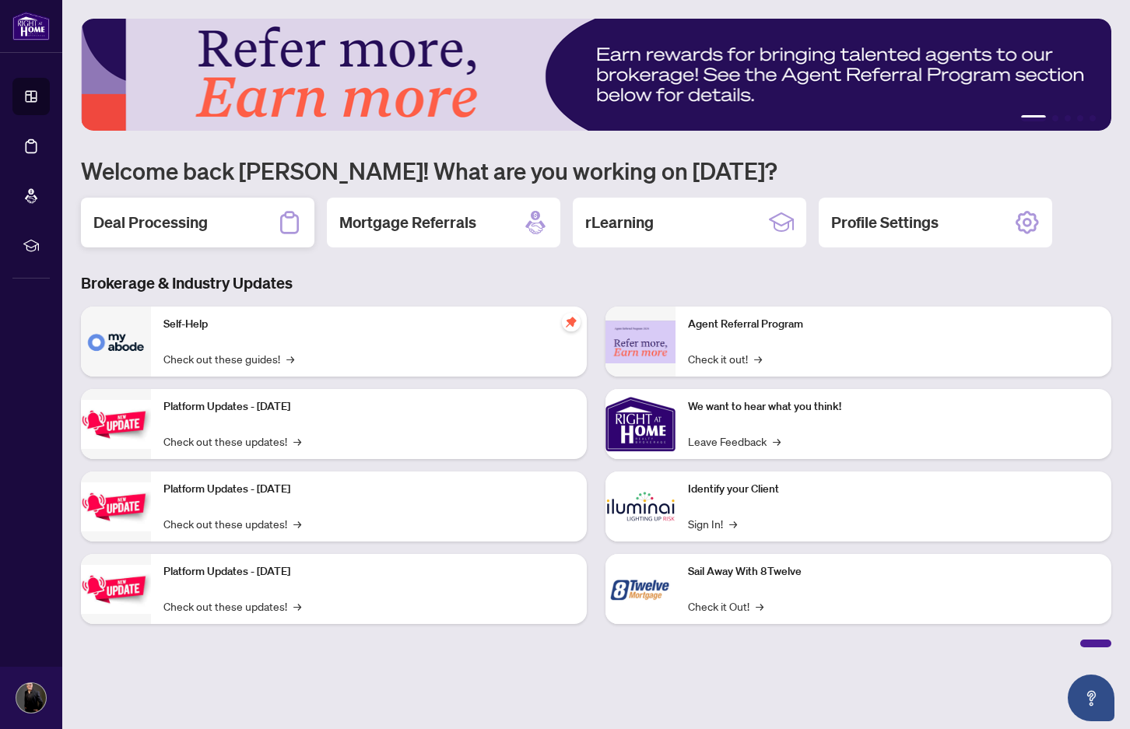
click at [195, 210] on div "Deal Processing" at bounding box center [197, 223] width 233 height 50
